Goal: Information Seeking & Learning: Learn about a topic

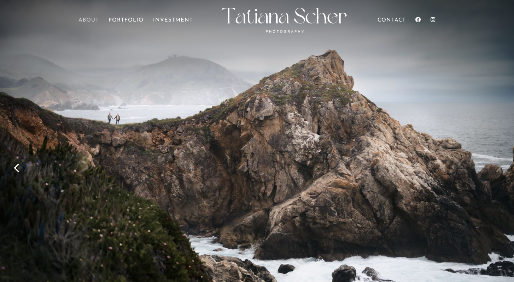
click at [92, 22] on link "About" at bounding box center [88, 28] width 20 height 20
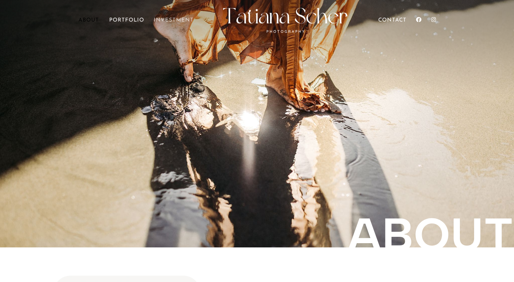
click at [164, 19] on link "Investment" at bounding box center [174, 28] width 40 height 20
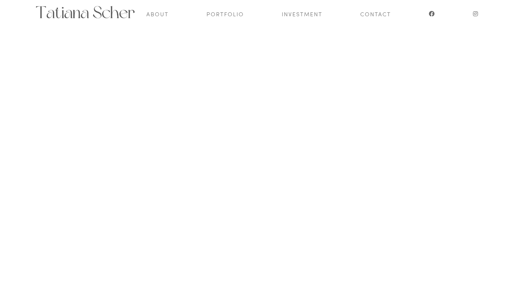
scroll to position [106, 0]
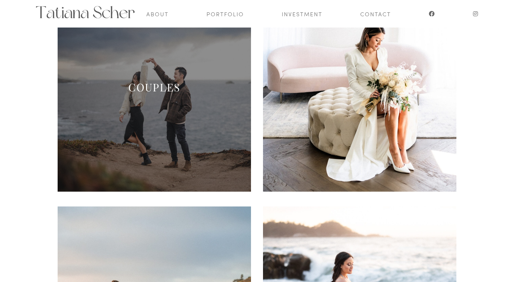
click at [182, 134] on span at bounding box center [154, 95] width 193 height 193
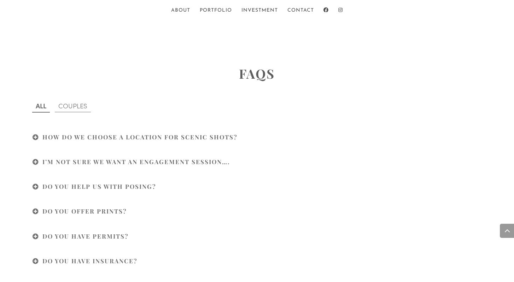
scroll to position [1876, 0]
